Goal: Navigation & Orientation: Find specific page/section

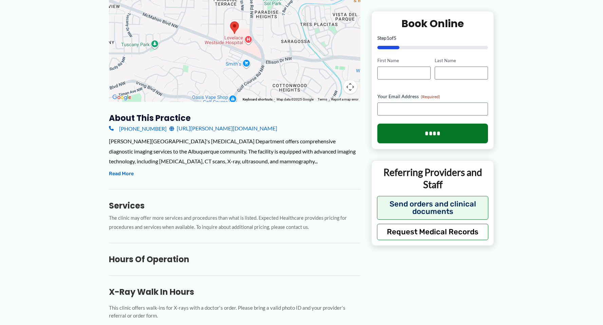
scroll to position [72, 0]
